Goal: Complete application form: Complete application form

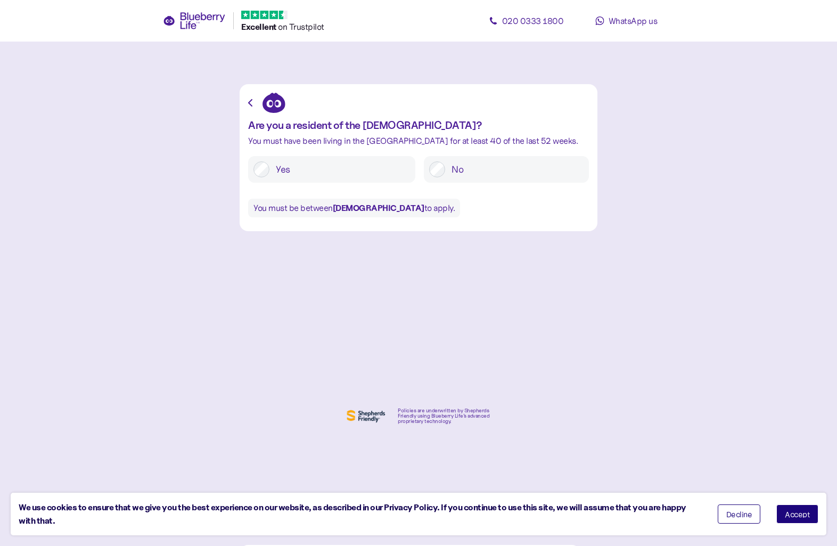
click at [795, 519] on button "Accept" at bounding box center [797, 513] width 42 height 19
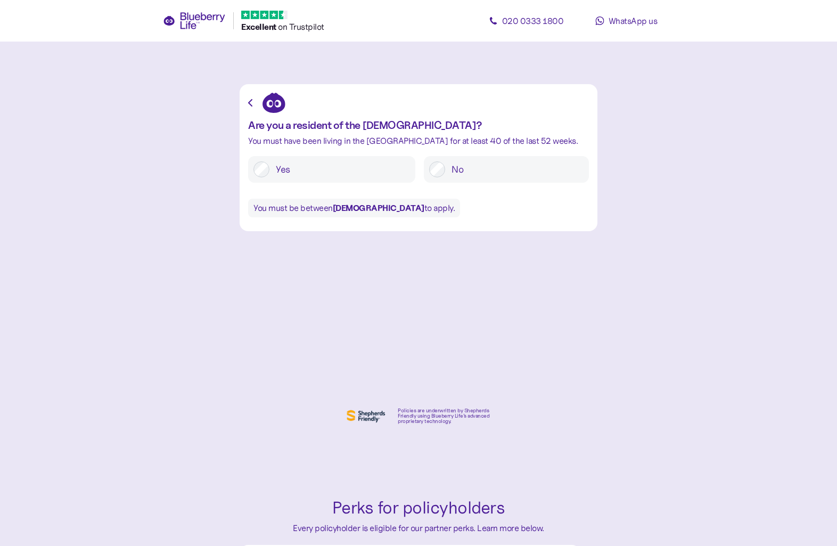
click at [368, 166] on label "Yes" at bounding box center [339, 169] width 141 height 16
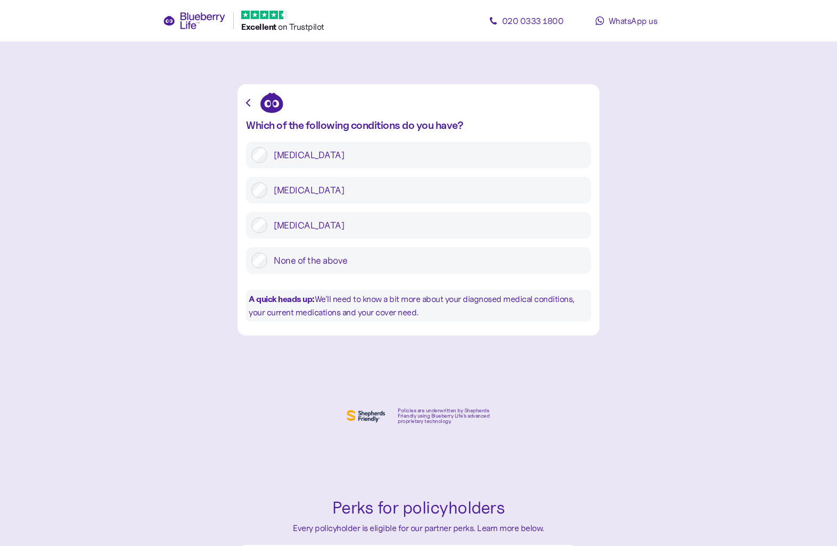
click at [276, 183] on label "[MEDICAL_DATA]" at bounding box center [426, 190] width 318 height 16
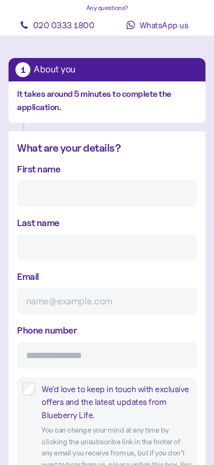
scroll to position [47, 0]
